Goal: Task Accomplishment & Management: Manage account settings

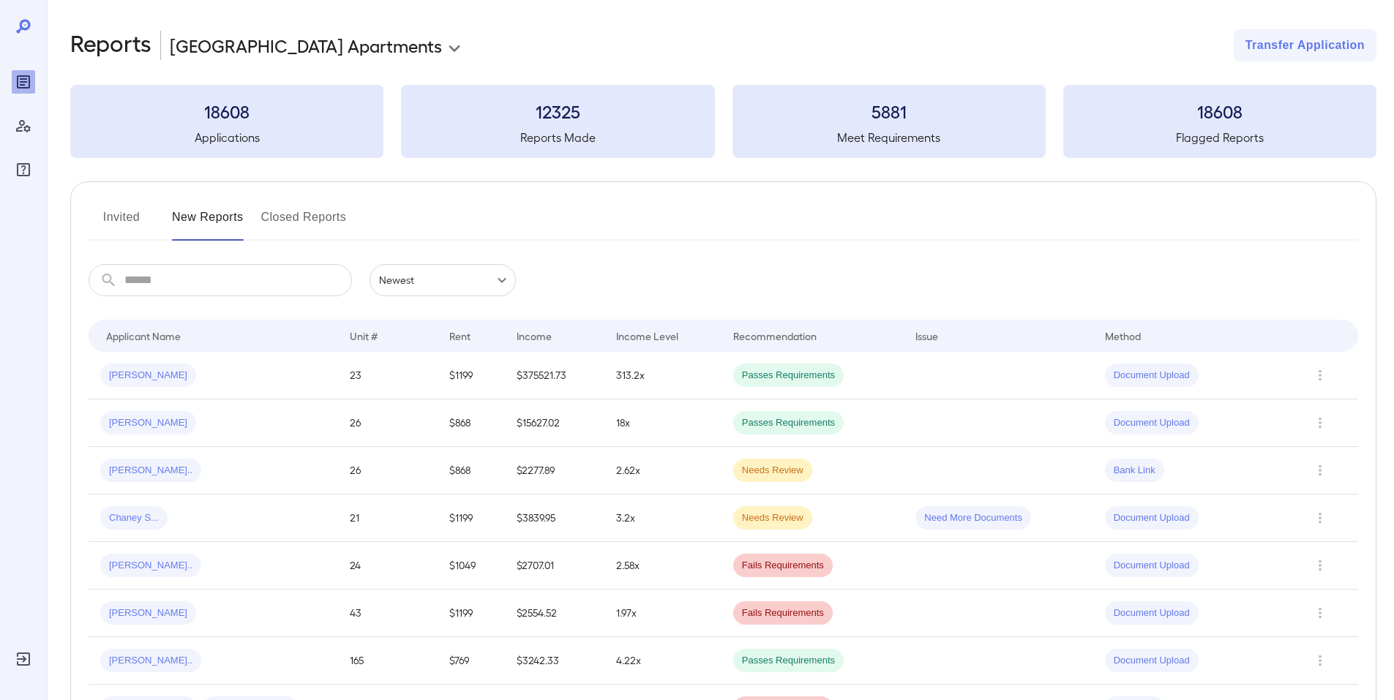
click at [218, 38] on body "**********" at bounding box center [697, 350] width 1394 height 700
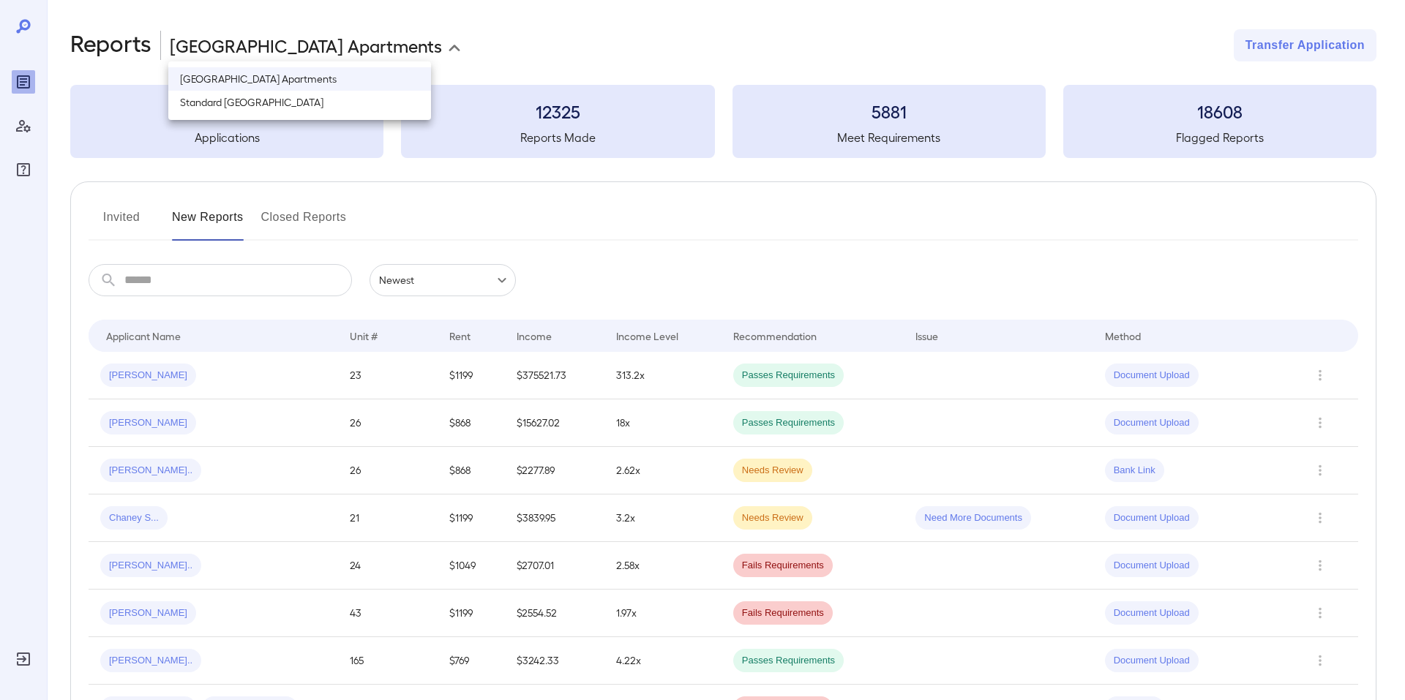
click at [233, 98] on li "Standard [GEOGRAPHIC_DATA]" at bounding box center [299, 102] width 263 height 23
type input "**********"
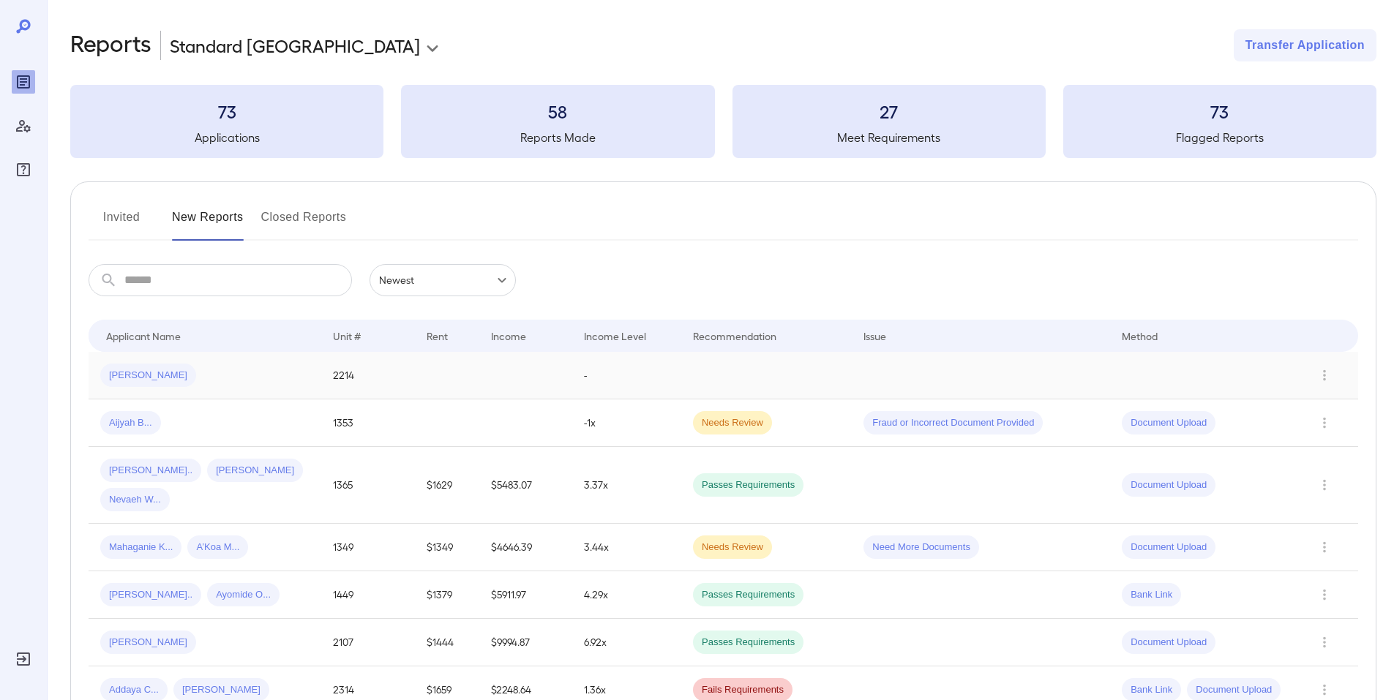
click at [220, 376] on div "[PERSON_NAME]" at bounding box center [204, 375] width 209 height 23
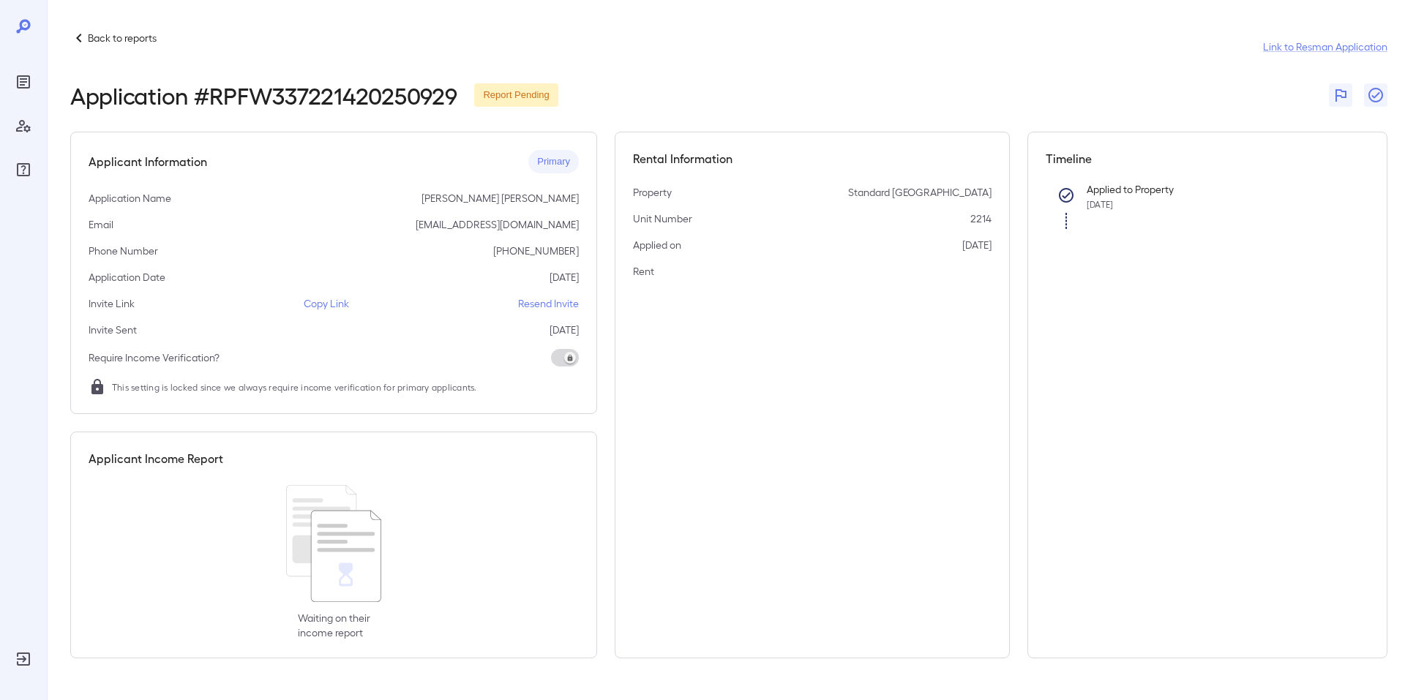
click at [548, 308] on p "Resend Invite" at bounding box center [548, 303] width 61 height 15
click at [105, 33] on p "Back to reports" at bounding box center [122, 38] width 69 height 15
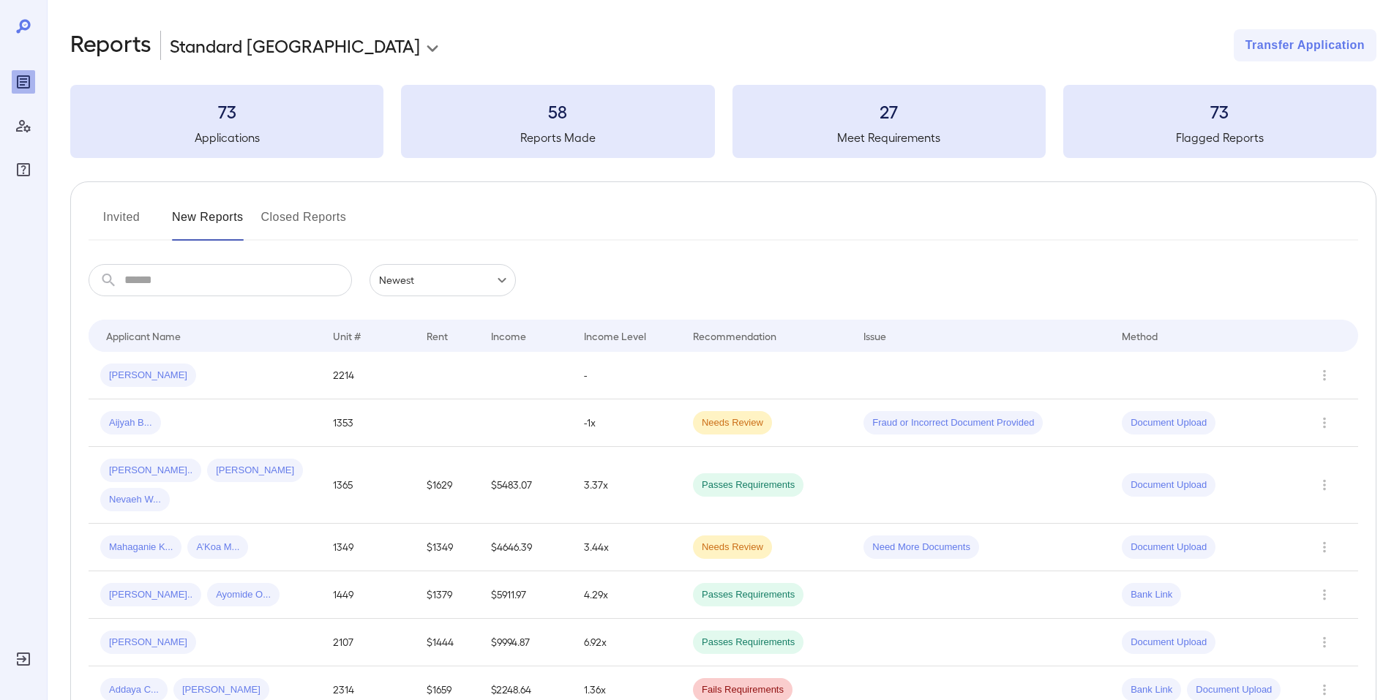
click at [129, 212] on button "Invited" at bounding box center [122, 223] width 66 height 35
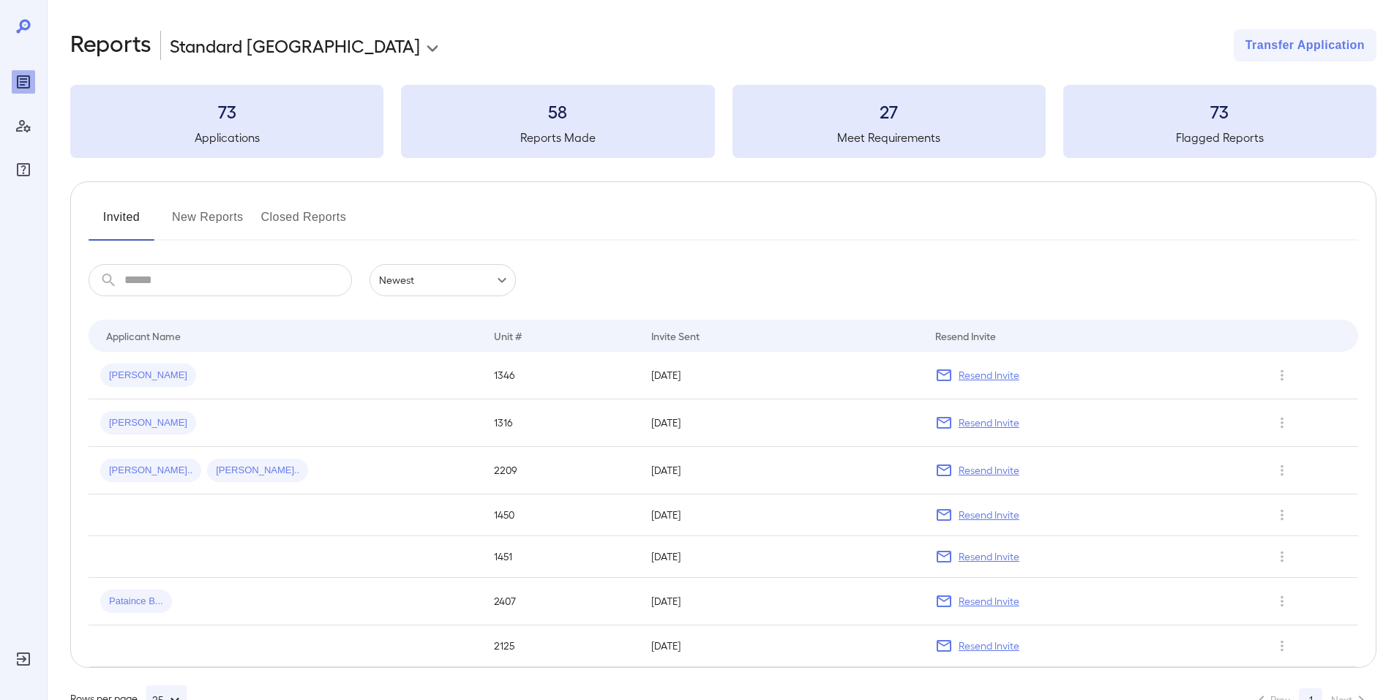
click at [209, 219] on button "New Reports" at bounding box center [208, 223] width 72 height 35
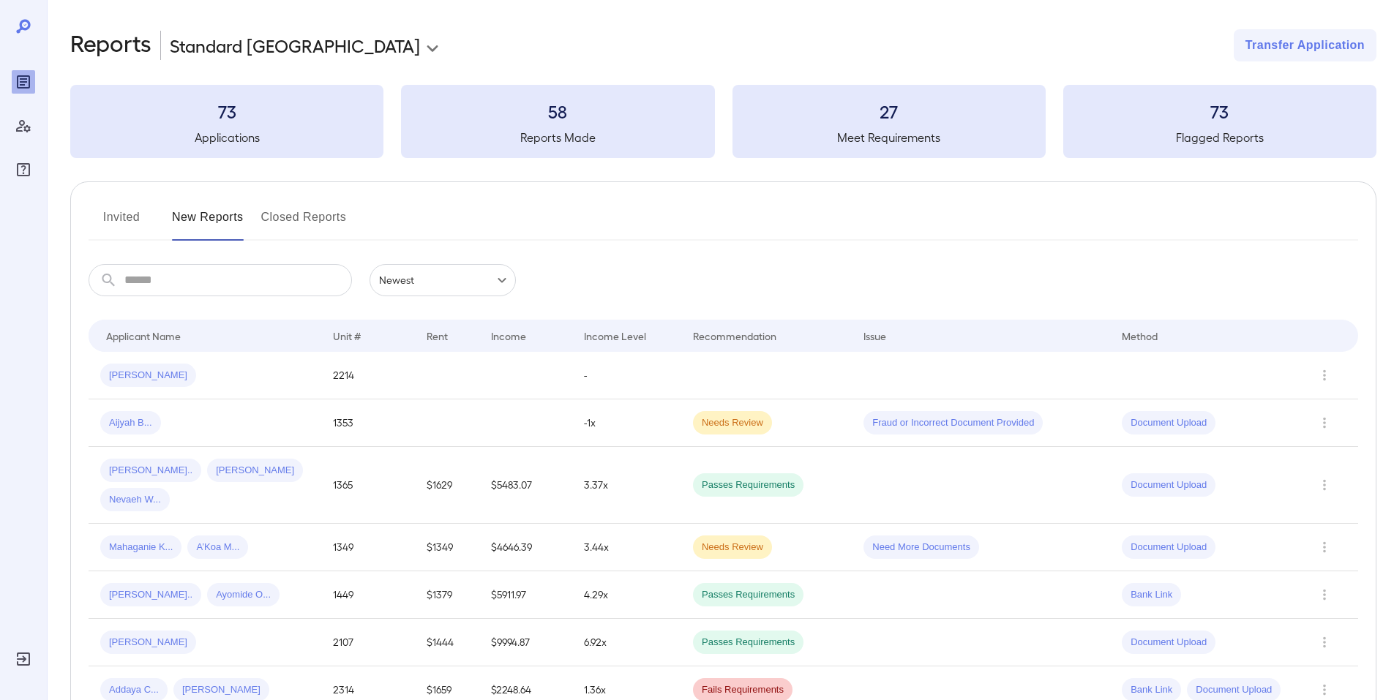
click at [253, 376] on div "[PERSON_NAME]" at bounding box center [204, 375] width 209 height 23
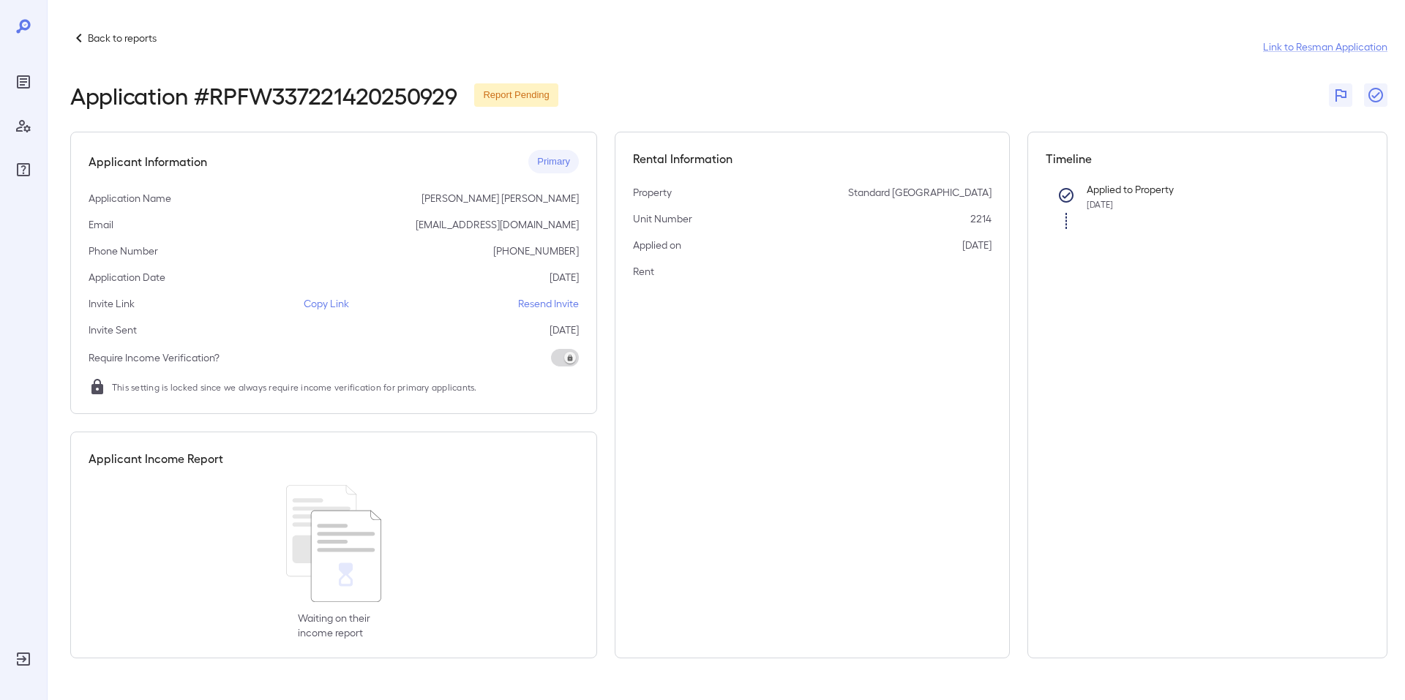
drag, startPoint x: 291, startPoint y: 294, endPoint x: 308, endPoint y: 304, distance: 19.7
click at [292, 295] on div "Applicant Information Primary Application Name [PERSON_NAME] [PERSON_NAME] Emai…" at bounding box center [333, 273] width 527 height 282
click at [316, 309] on p "Copy Link" at bounding box center [326, 303] width 45 height 15
click at [317, 298] on p "Copy Link" at bounding box center [326, 303] width 45 height 15
click at [92, 27] on div "Back to reports Link to Resman Application Application # RPFW337221420250929 Re…" at bounding box center [726, 344] width 1358 height 688
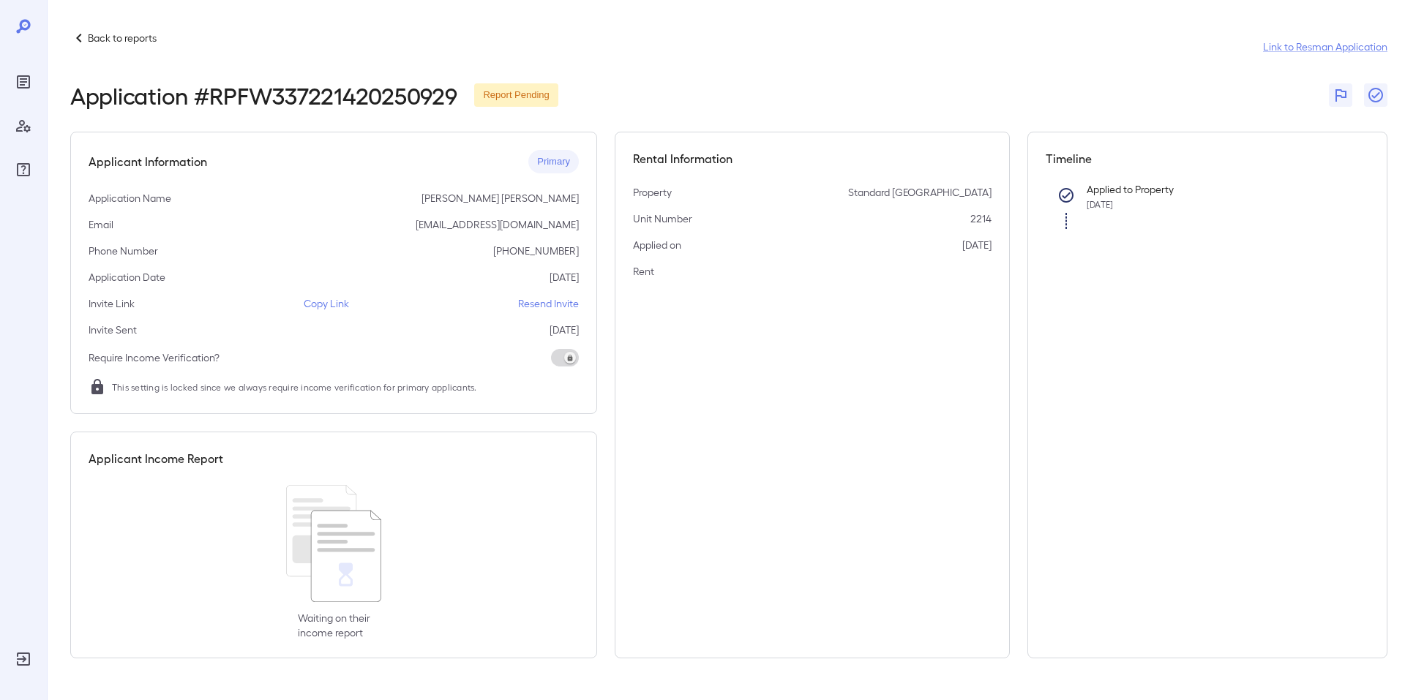
click at [94, 43] on p "Back to reports" at bounding box center [122, 38] width 69 height 15
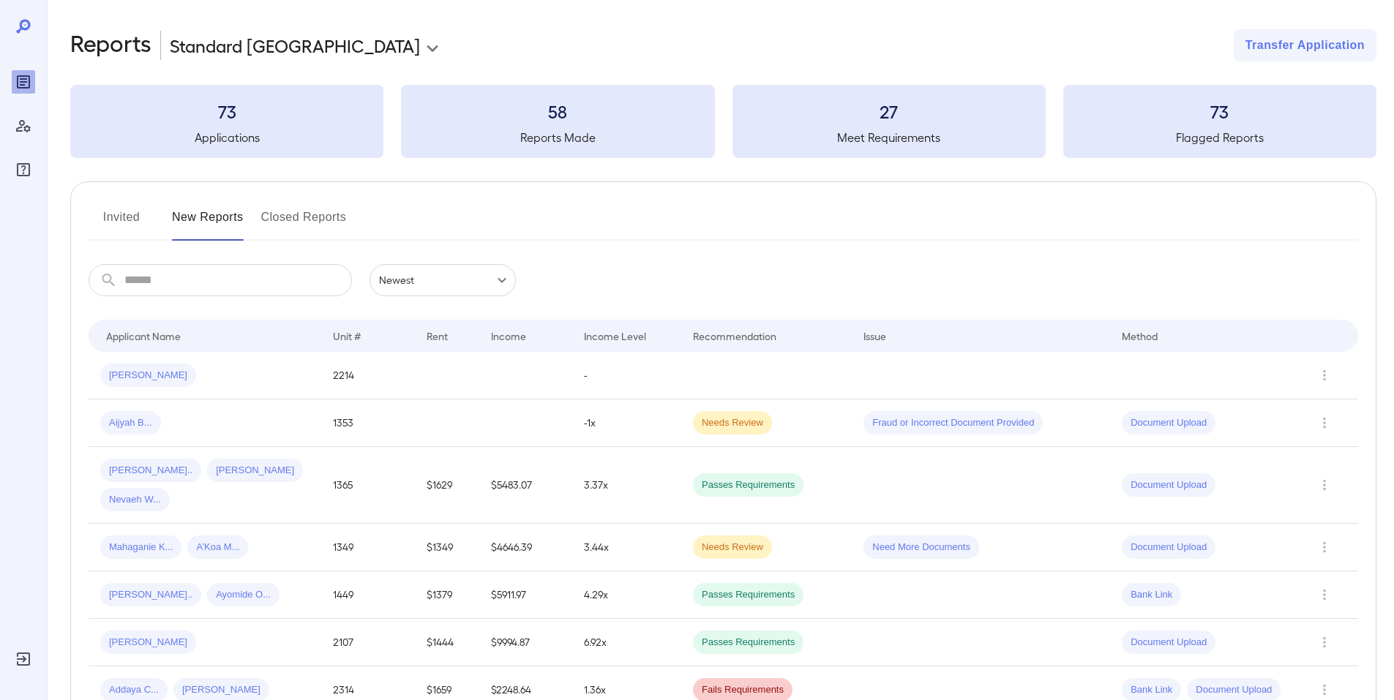
click at [265, 367] on div "[PERSON_NAME]" at bounding box center [204, 375] width 209 height 23
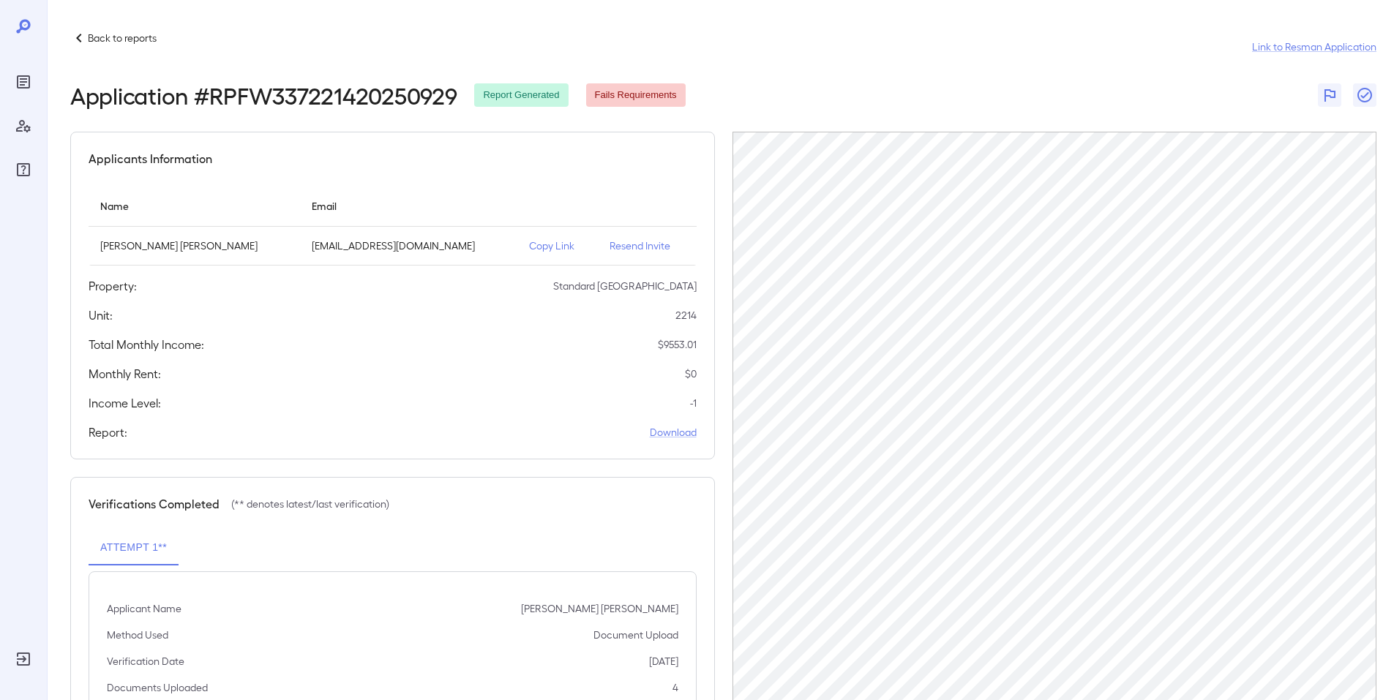
drag, startPoint x: 168, startPoint y: 42, endPoint x: 124, endPoint y: 40, distance: 44.7
click at [151, 40] on div "Back to reports Link to Resman Application" at bounding box center [723, 46] width 1306 height 35
click at [102, 42] on p "Back to reports" at bounding box center [122, 38] width 69 height 15
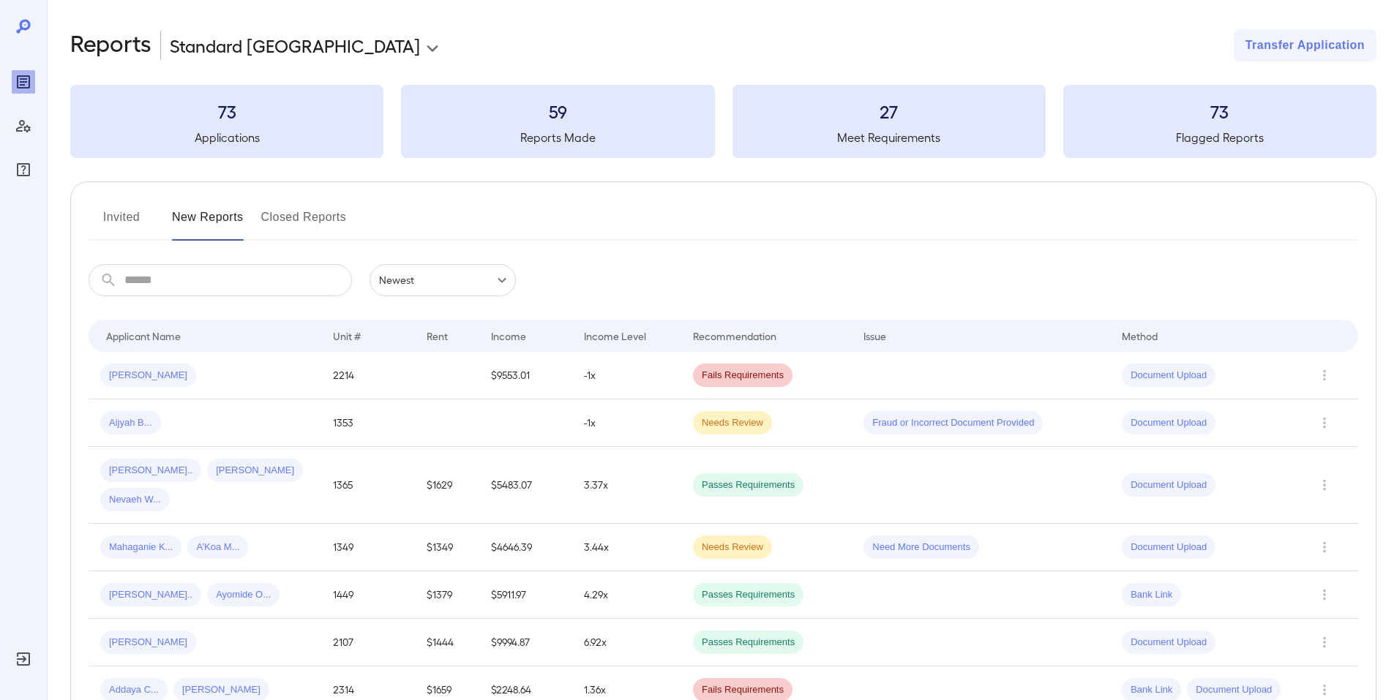
click at [491, 357] on td "$9553.01" at bounding box center [525, 376] width 93 height 48
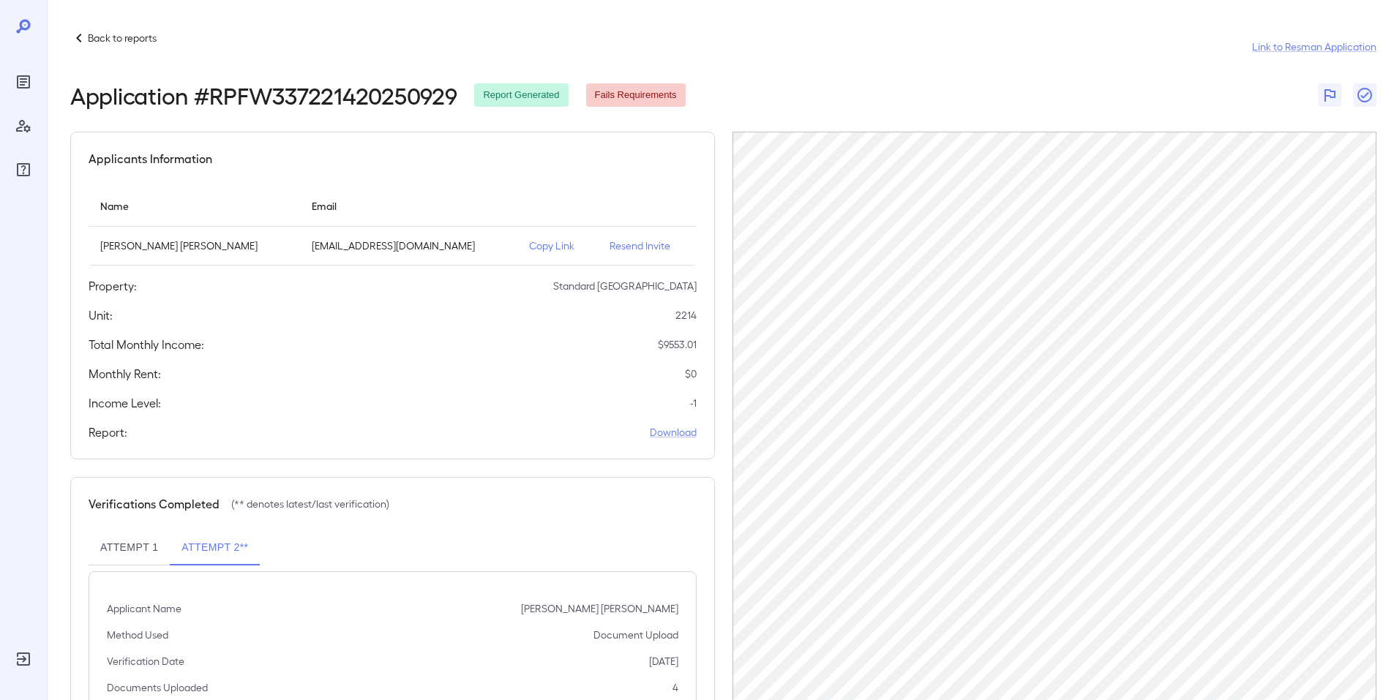
click at [89, 26] on div "Back to reports Link to Resman Application Application # RPFW337221420250929 Re…" at bounding box center [720, 406] width 1347 height 813
click at [102, 39] on p "Back to reports" at bounding box center [122, 38] width 69 height 15
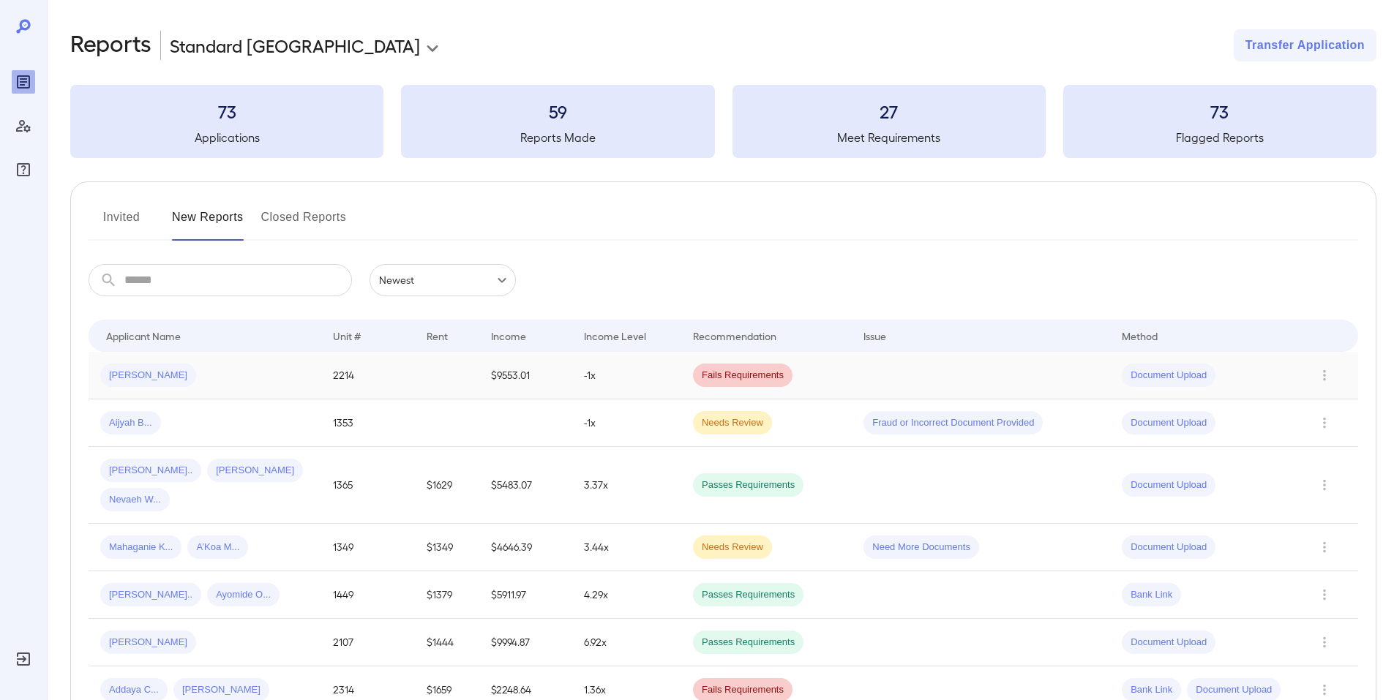
click at [506, 372] on td "$9553.01" at bounding box center [525, 376] width 93 height 48
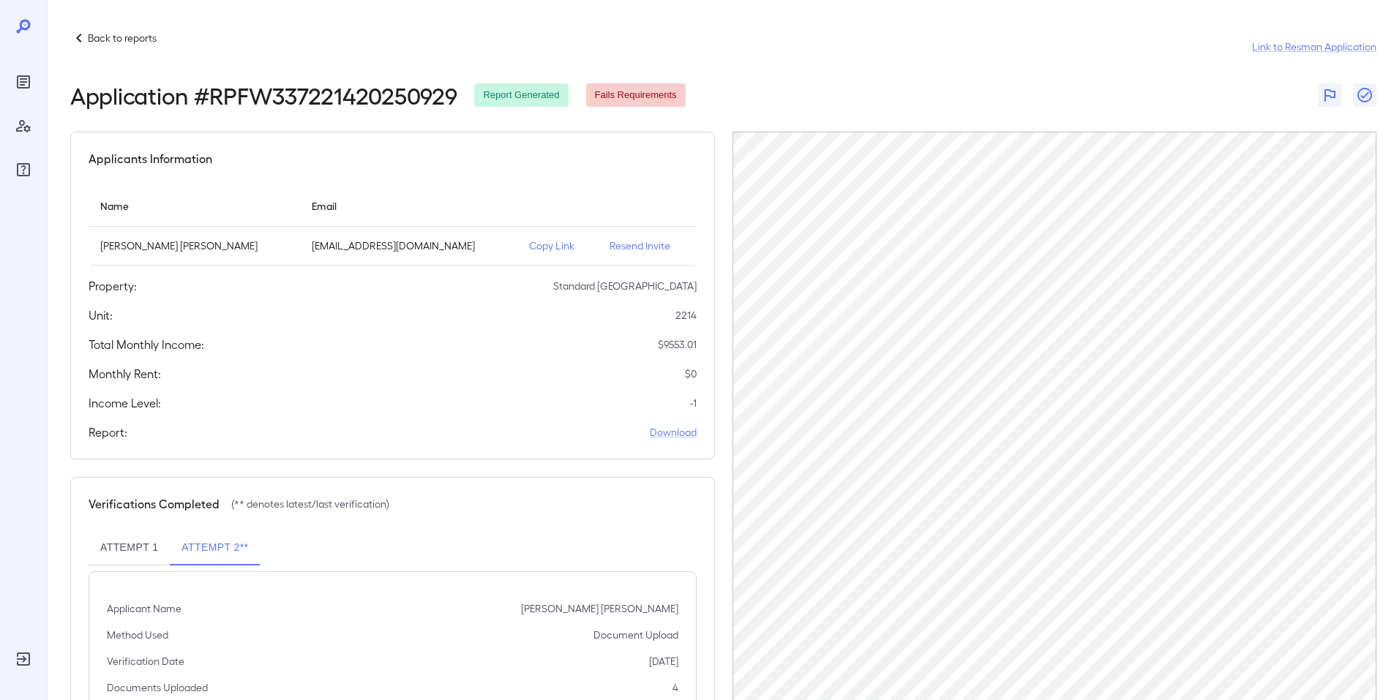
click at [126, 41] on p "Back to reports" at bounding box center [122, 38] width 69 height 15
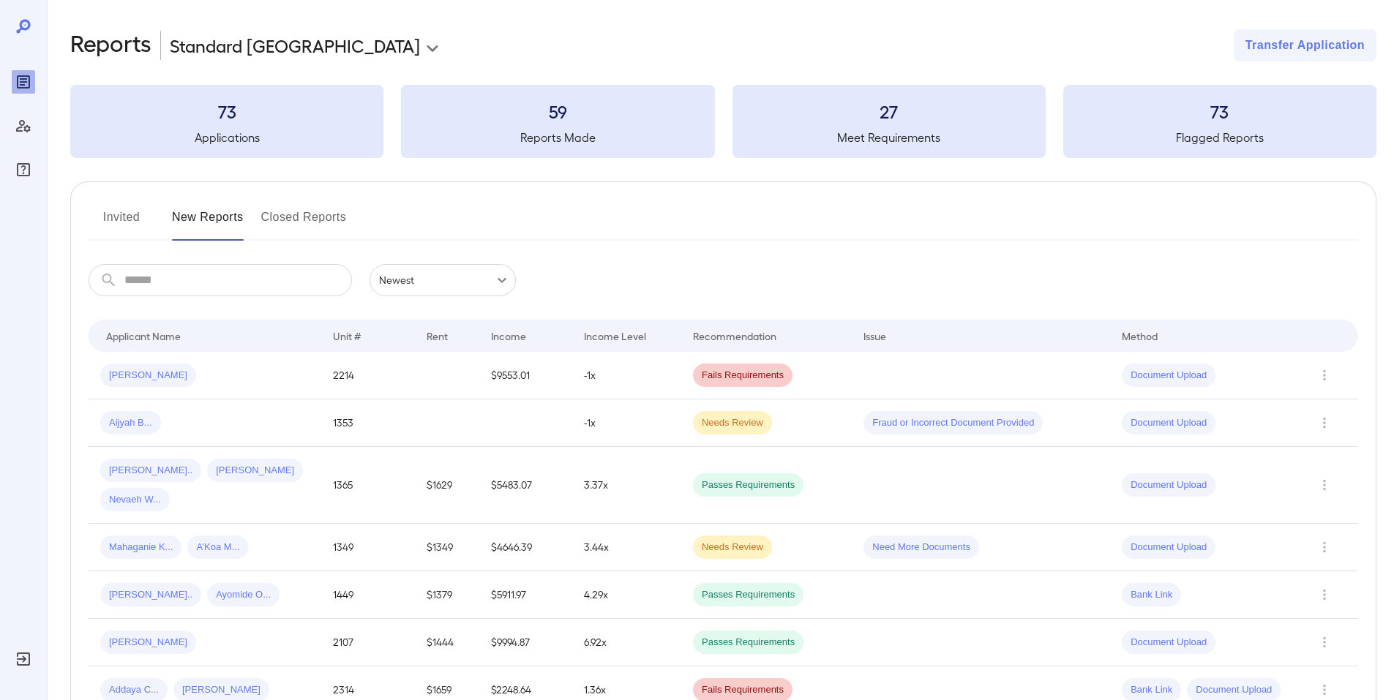
click at [383, 388] on td "2214" at bounding box center [367, 376] width 93 height 48
